Goal: Task Accomplishment & Management: Use online tool/utility

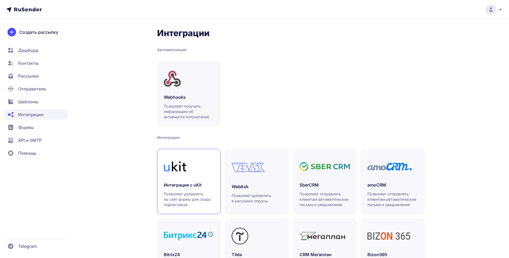
click at [202, 177] on div at bounding box center [189, 166] width 50 height 22
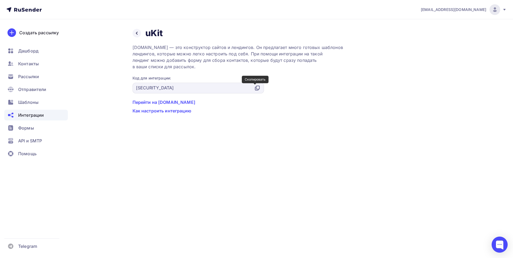
click at [255, 89] on icon at bounding box center [256, 88] width 3 height 3
